Goal: Task Accomplishment & Management: Use online tool/utility

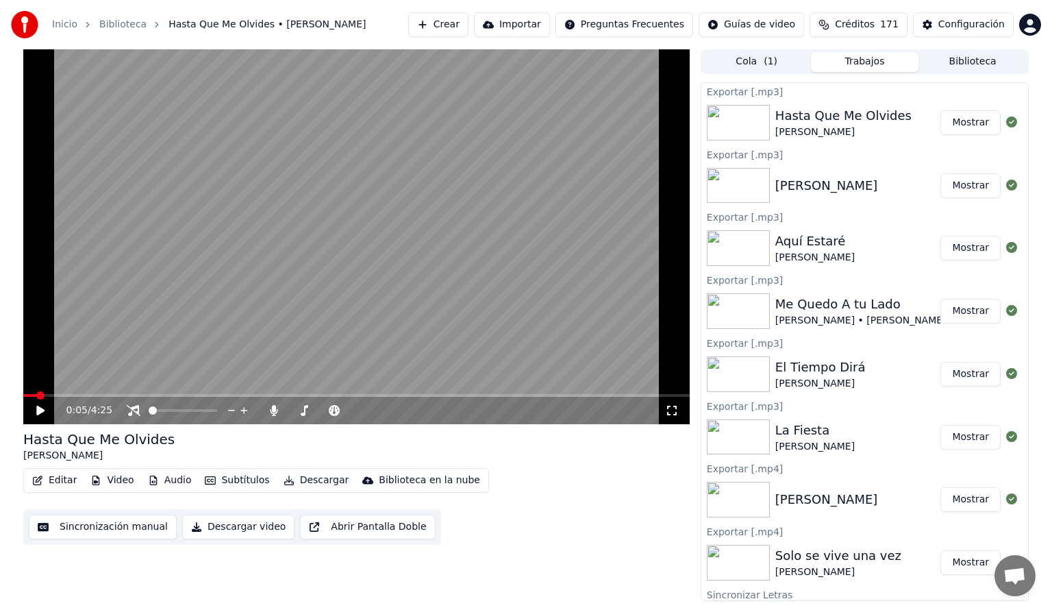
click at [975, 62] on button "Biblioteca" at bounding box center [973, 62] width 108 height 20
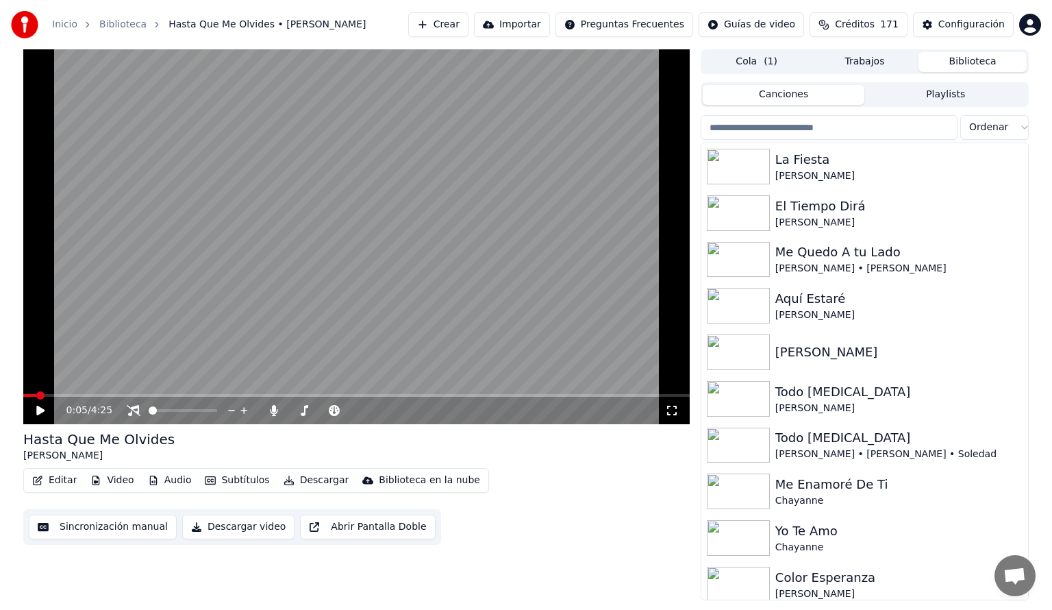
click at [840, 129] on input "search" at bounding box center [829, 127] width 257 height 25
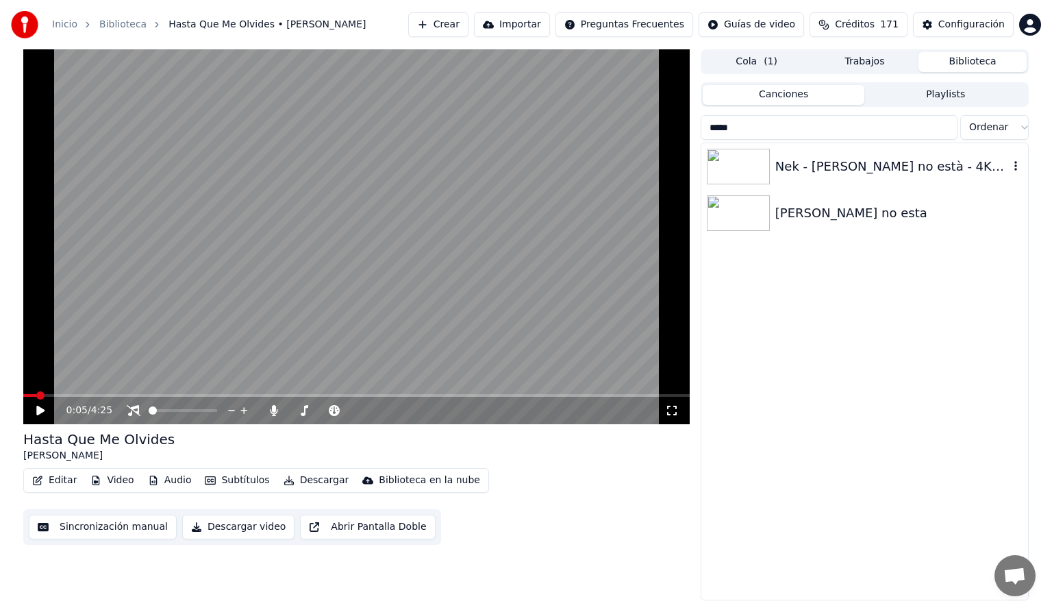
type input "*****"
click at [877, 164] on div "Nek - [PERSON_NAME] no està - 4K• Ultra HD• 60fps" at bounding box center [892, 166] width 234 height 19
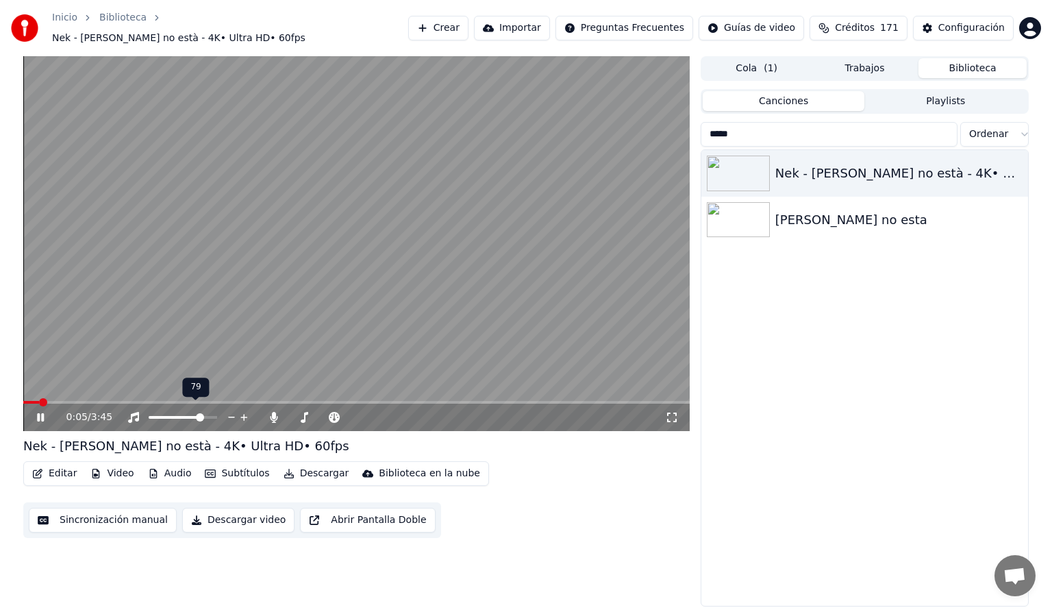
click at [202, 416] on span at bounding box center [183, 417] width 68 height 3
click at [134, 412] on icon at bounding box center [134, 417] width 14 height 11
click at [274, 412] on icon at bounding box center [274, 417] width 8 height 11
click at [40, 412] on icon at bounding box center [50, 417] width 32 height 11
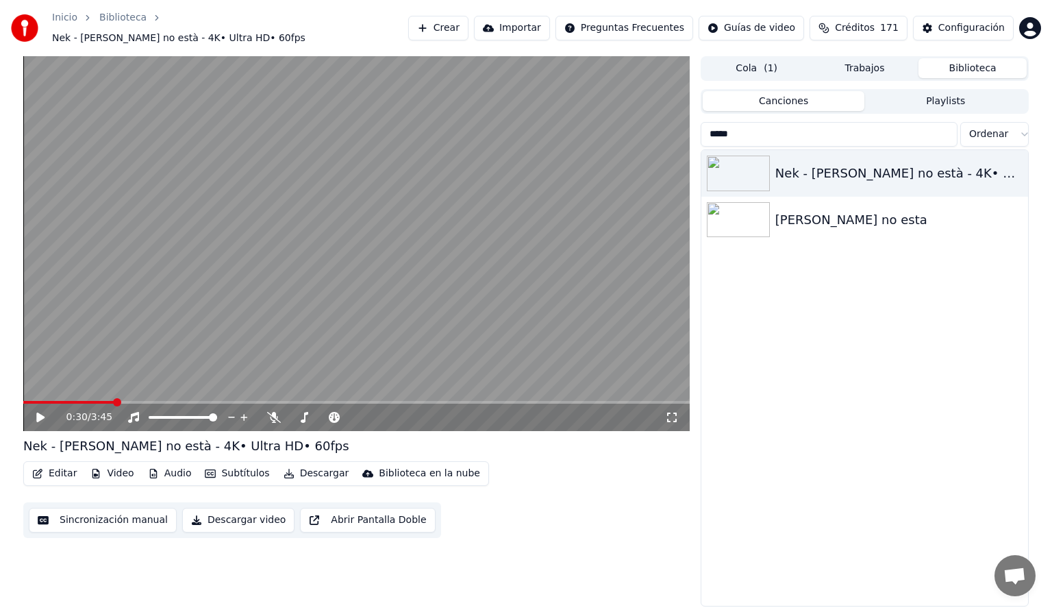
click at [304, 466] on button "Descargar" at bounding box center [316, 473] width 77 height 19
click at [554, 562] on div "0:30 / 3:45 Nek - [PERSON_NAME] no està - 4K• Ultra HD• 60fps Editar Video Audi…" at bounding box center [356, 331] width 666 height 551
click at [321, 466] on button "Descargar" at bounding box center [316, 473] width 77 height 19
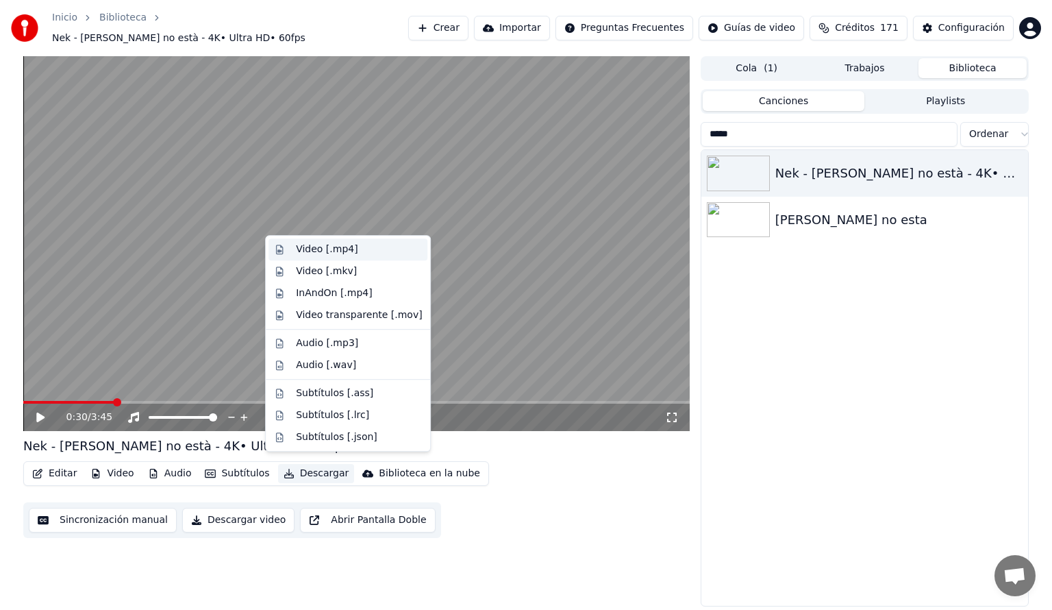
click at [315, 248] on div "Video [.mp4]" at bounding box center [327, 249] width 62 height 14
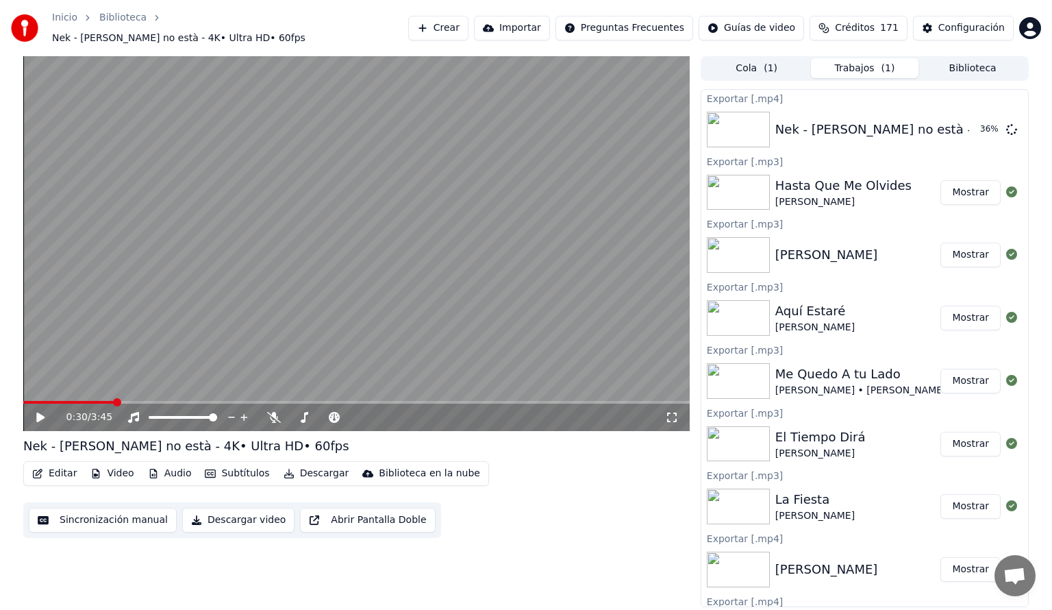
click at [445, 21] on button "Crear" at bounding box center [438, 28] width 60 height 25
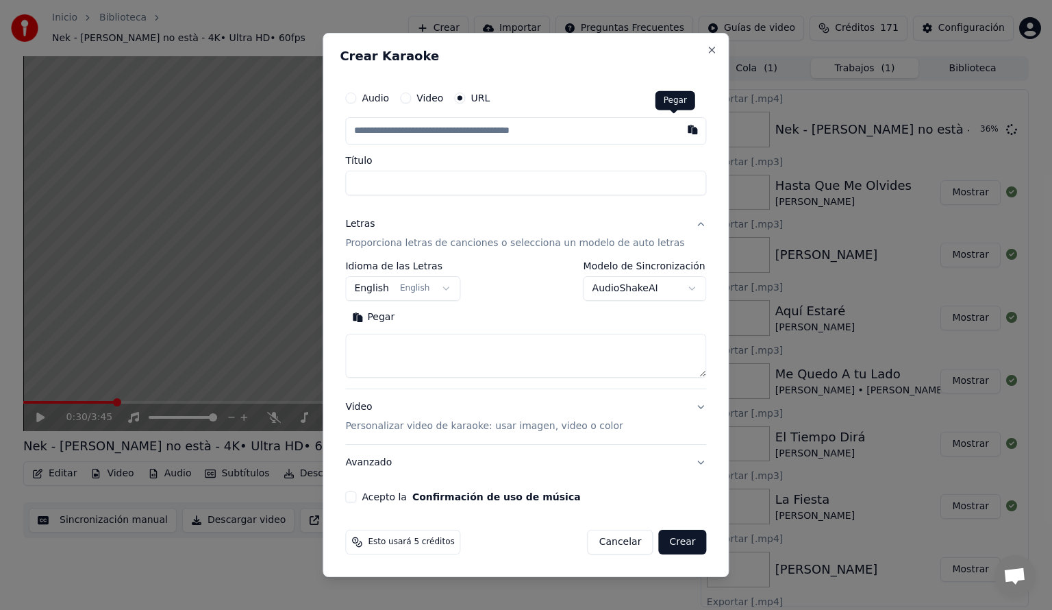
click at [679, 129] on button "button" at bounding box center [692, 129] width 27 height 25
type input "**********"
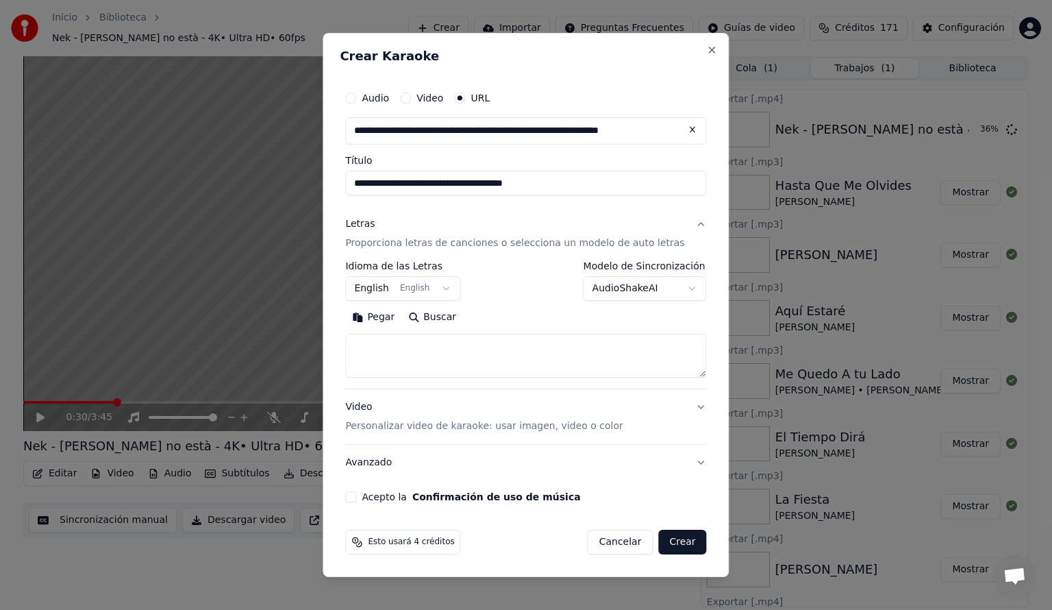
type input "**********"
click at [375, 219] on div "Letras" at bounding box center [359, 224] width 29 height 14
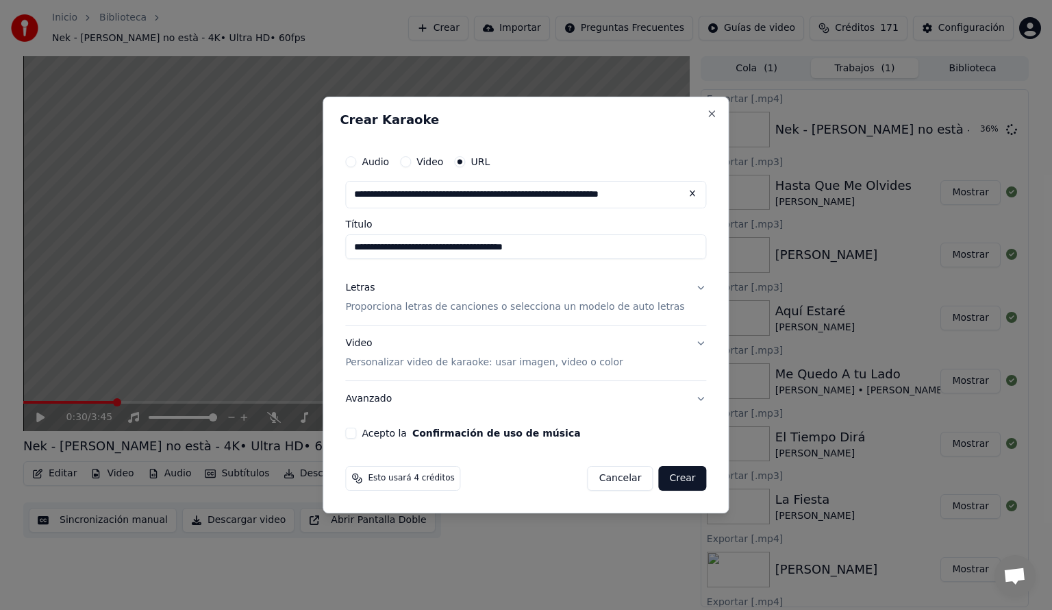
click at [375, 288] on div "Letras" at bounding box center [359, 288] width 29 height 14
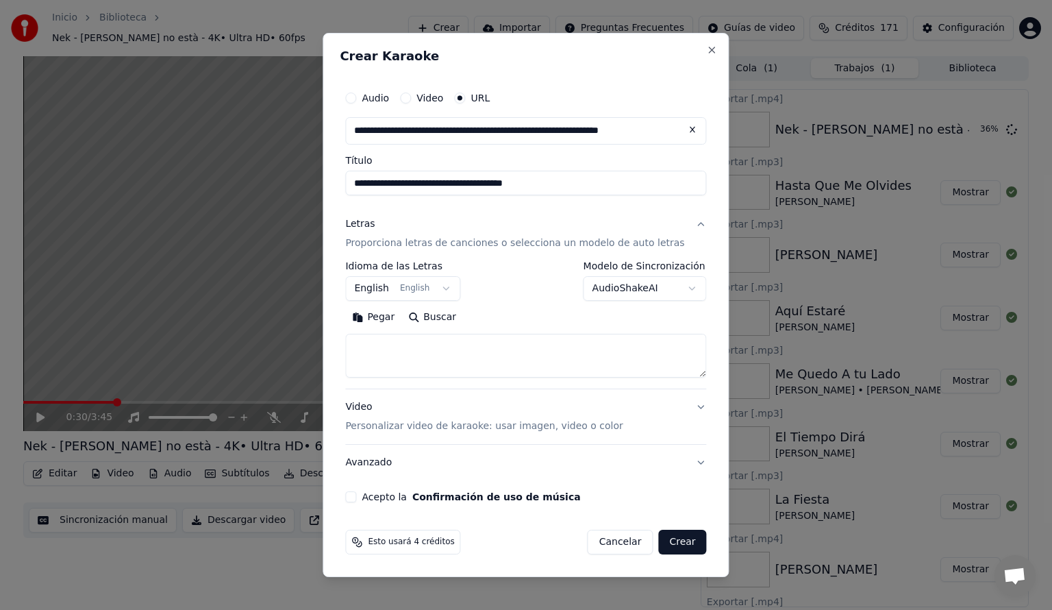
click at [454, 287] on button "English English" at bounding box center [402, 288] width 115 height 25
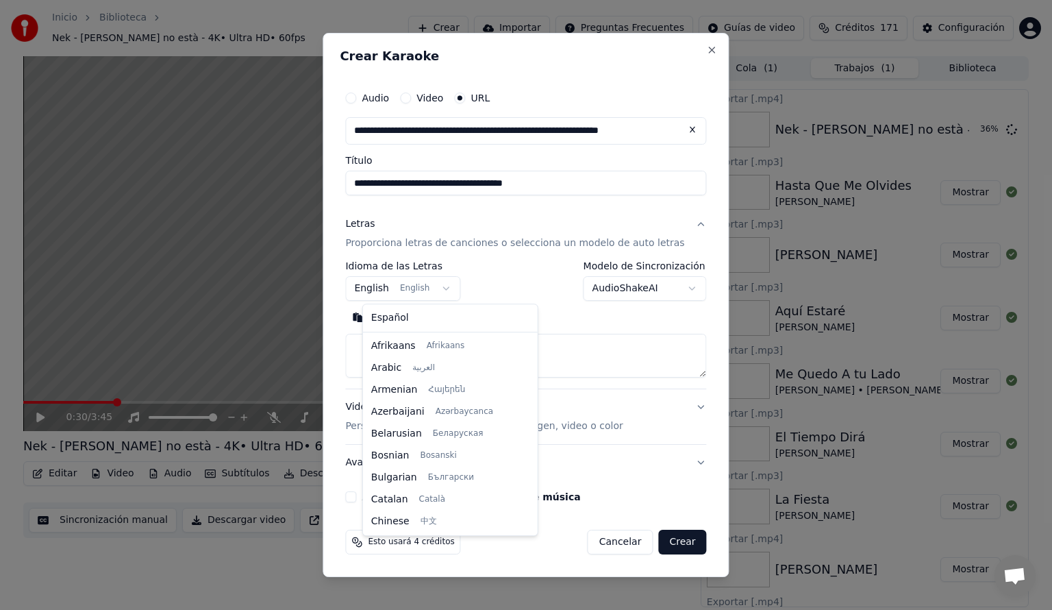
scroll to position [110, 0]
select select "**"
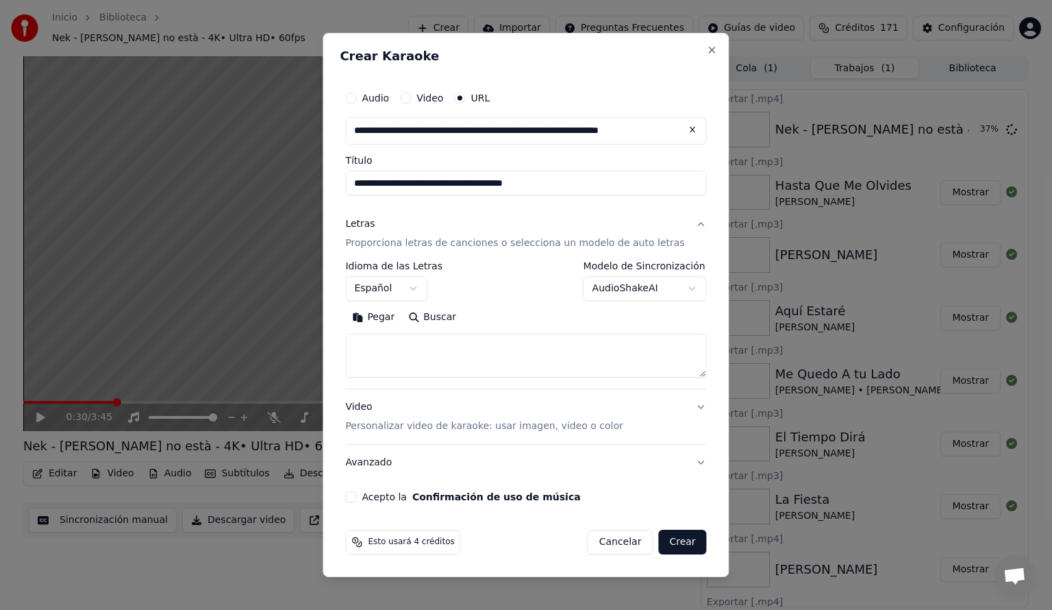
click at [675, 287] on body "Inicio Biblioteca Nek - [PERSON_NAME] no està - 4K• Ultra HD• 60fps Crear Impor…" at bounding box center [526, 305] width 1052 height 610
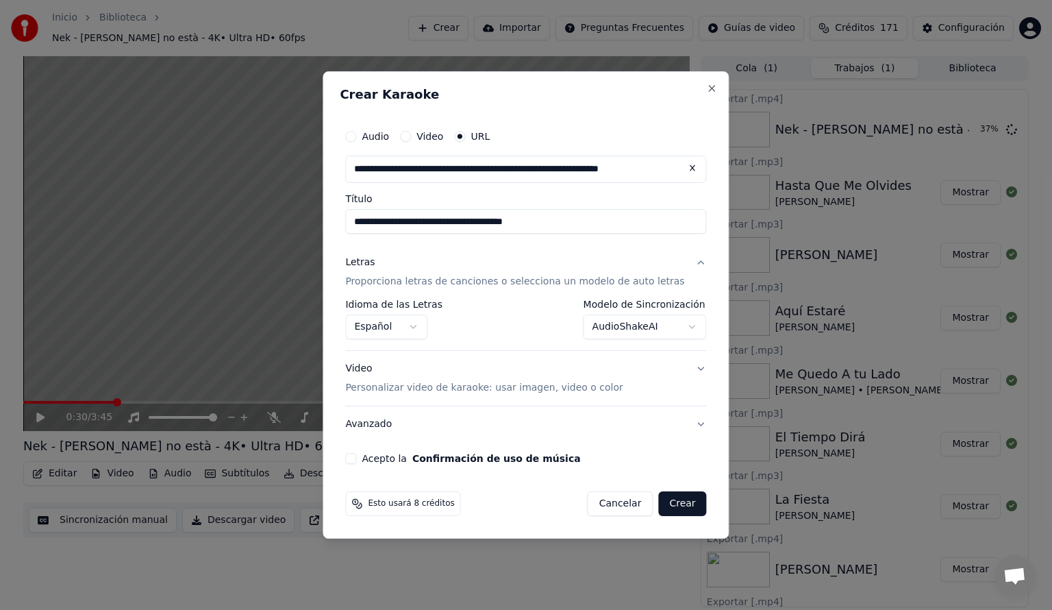
click at [356, 458] on button "Acepto la Confirmación de uso de música" at bounding box center [350, 458] width 11 height 11
click at [673, 502] on button "Crear" at bounding box center [682, 503] width 48 height 25
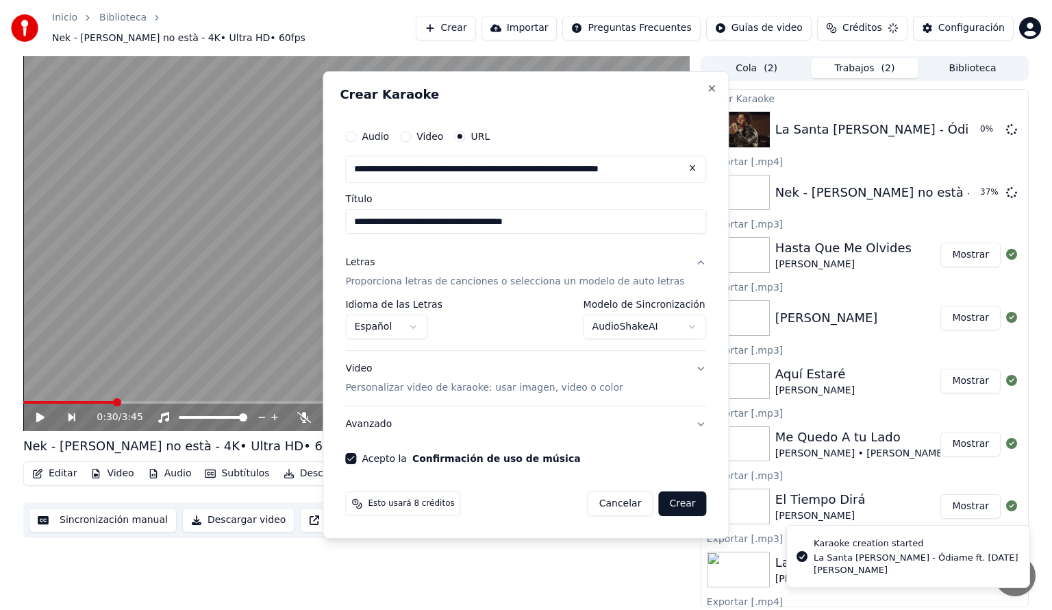
select select "**********"
select select
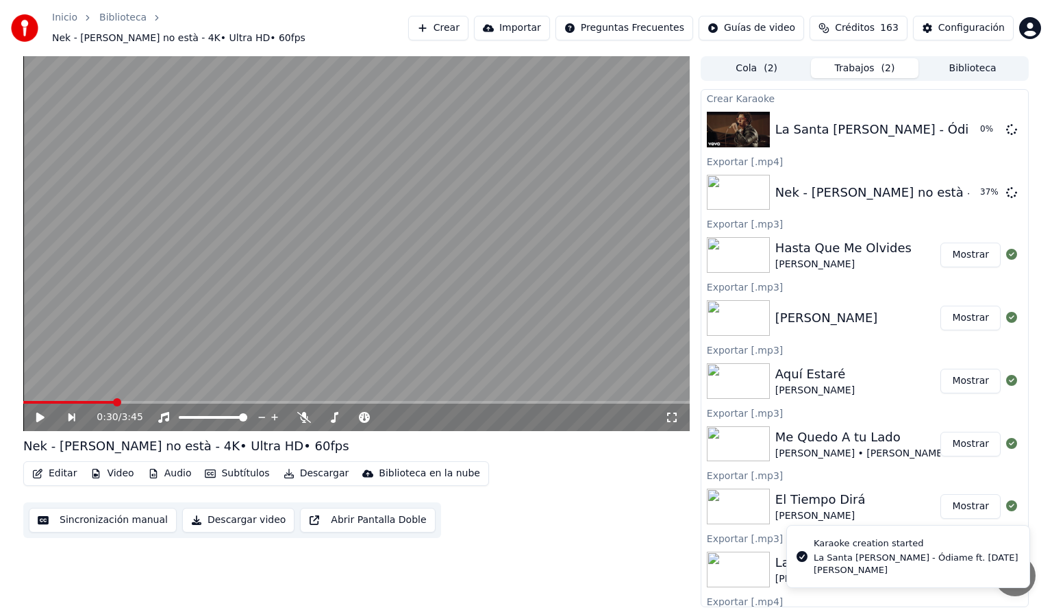
click at [514, 588] on div "0:30 / 3:45 Nek - [PERSON_NAME] no està - 4K• Ultra HD• 60fps Editar Video Audi…" at bounding box center [356, 331] width 666 height 551
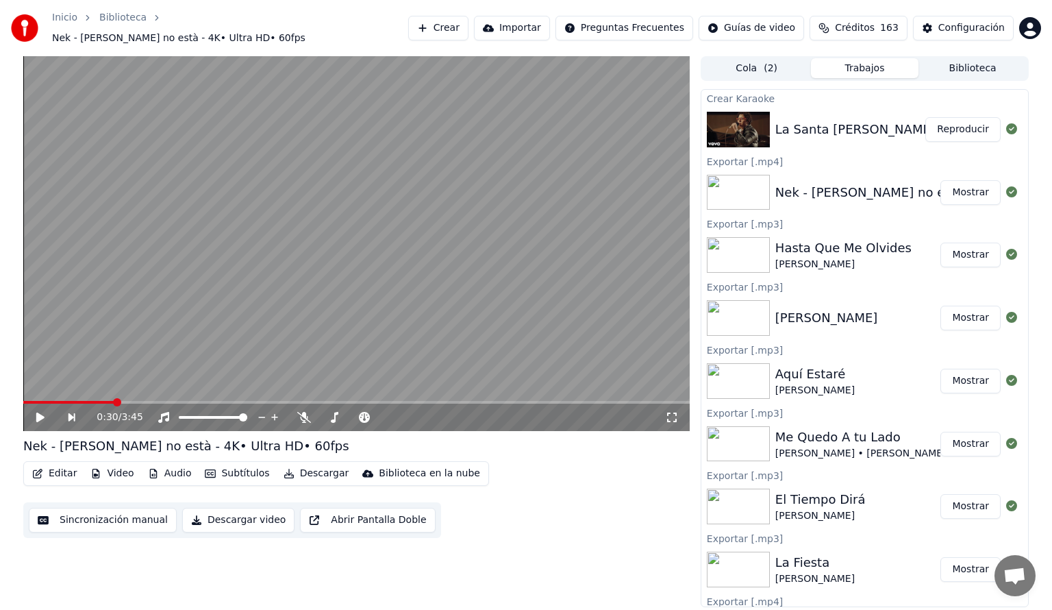
click at [958, 185] on button "Mostrar" at bounding box center [970, 192] width 60 height 25
